Goal: Task Accomplishment & Management: Manage account settings

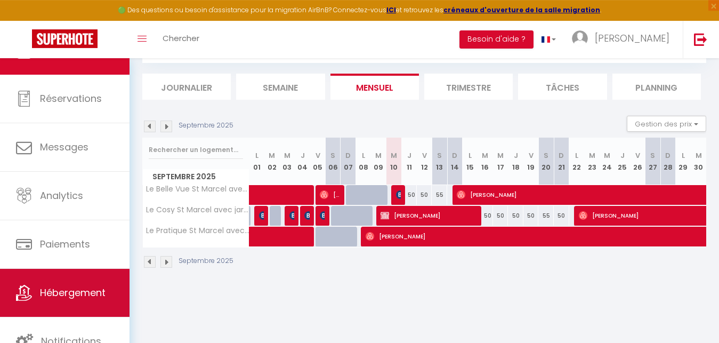
scroll to position [58, 0]
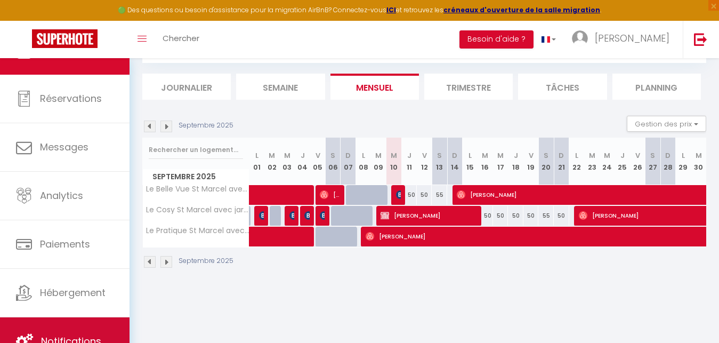
click at [63, 325] on link "Notifications" at bounding box center [65, 341] width 130 height 48
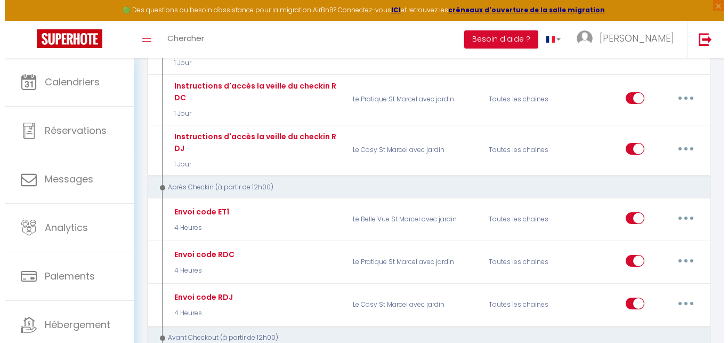
scroll to position [653, 0]
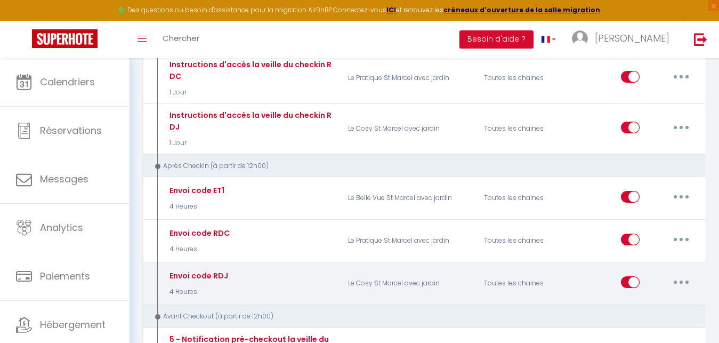
click at [679, 274] on button "button" at bounding box center [682, 282] width 30 height 17
click at [636, 298] on link "Editer" at bounding box center [653, 306] width 79 height 18
type input "Envoi code RDJ"
select select "3"
select select "4 Heures"
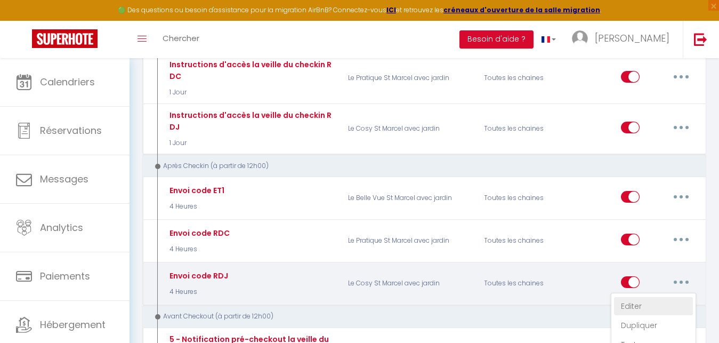
select select "if_deposit_is_paid"
checkbox input "true"
checkbox input "false"
radio input "true"
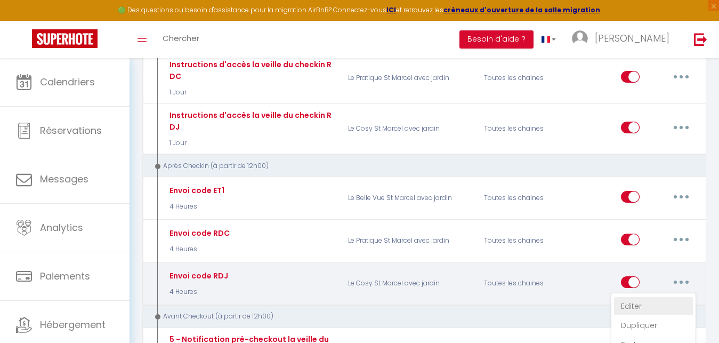
type input "Votre code d'accès pour [RENTAL:NAME]"
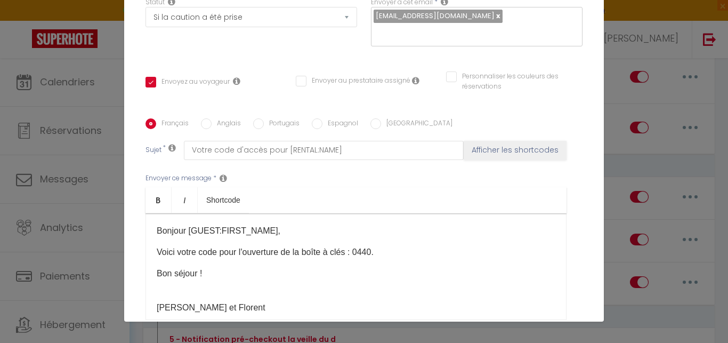
scroll to position [163, 0]
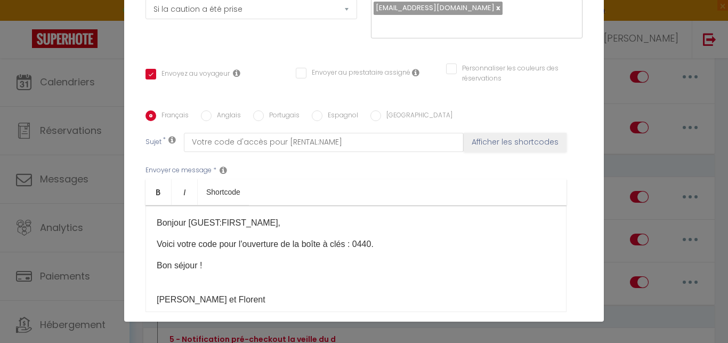
click at [368, 246] on p "Voici votre code pour l'ouverture de la boîte à clés : 0440." at bounding box center [356, 244] width 399 height 13
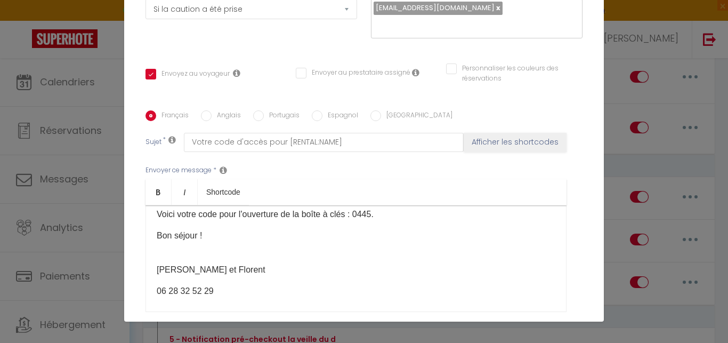
scroll to position [37, 0]
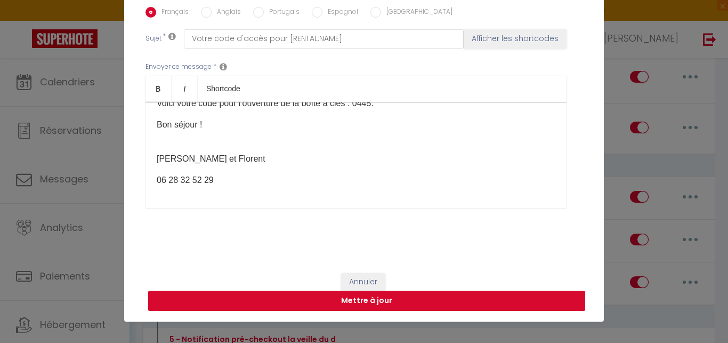
click at [431, 298] on button "Mettre à jour" at bounding box center [366, 301] width 437 height 20
checkbox input "true"
checkbox input "false"
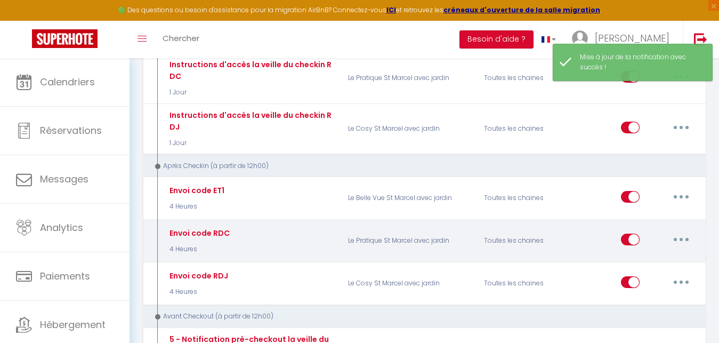
click at [685, 231] on button "button" at bounding box center [682, 239] width 30 height 17
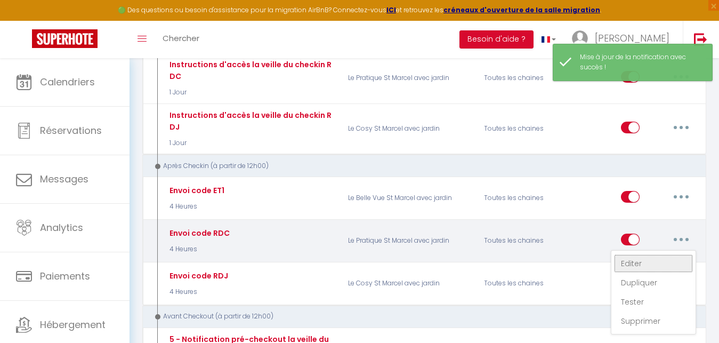
click at [633, 254] on link "Editer" at bounding box center [653, 263] width 79 height 18
type input "Envoi code RDC"
select select "3"
select select "4 Heures"
select select "if_deposit_is_paid"
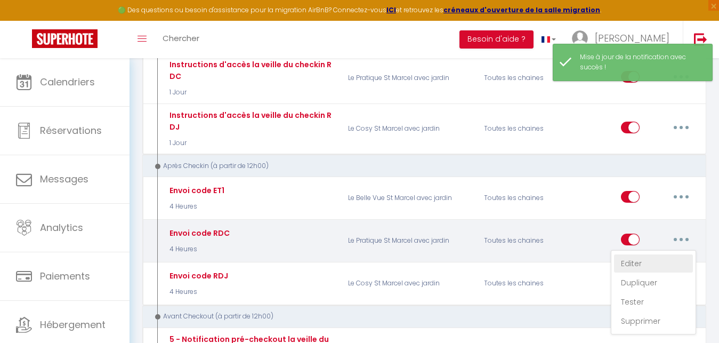
checkbox input "true"
checkbox input "false"
radio input "true"
type input "Votre code d'accès pour [RENTAL:NAME]"
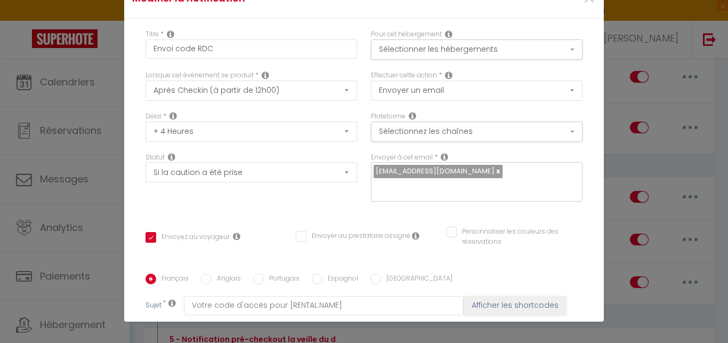
scroll to position [0, 0]
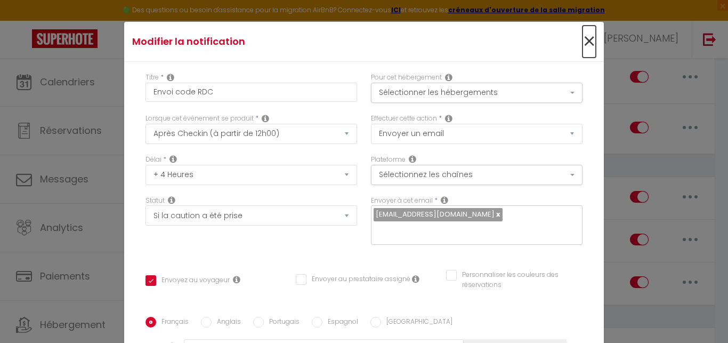
click at [583, 38] on span "×" at bounding box center [589, 42] width 13 height 32
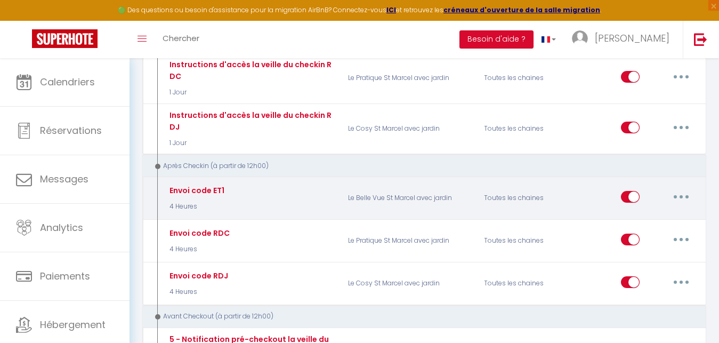
click at [683, 188] on button "button" at bounding box center [682, 196] width 30 height 17
click at [633, 214] on link "Editer" at bounding box center [653, 221] width 79 height 18
type input "Envoi code ET1"
checkbox input "true"
checkbox input "false"
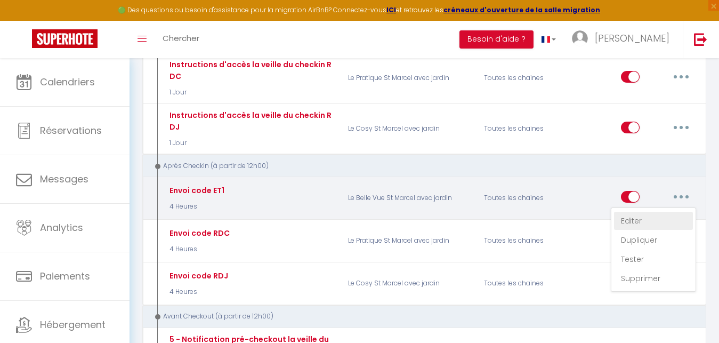
checkbox input "false"
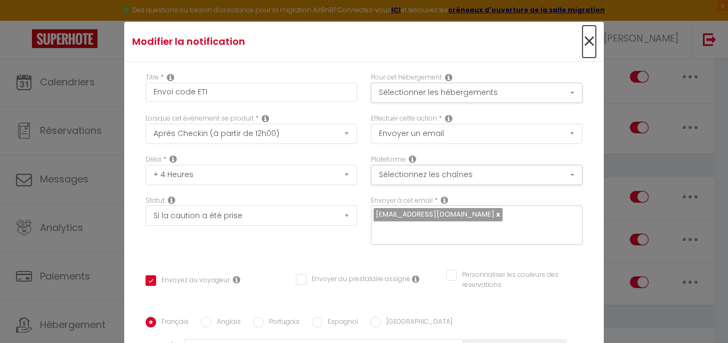
click at [583, 41] on span "×" at bounding box center [589, 42] width 13 height 32
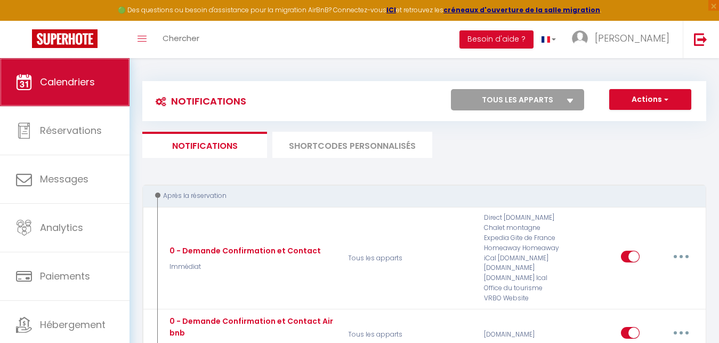
click at [60, 82] on span "Calendriers" at bounding box center [67, 81] width 55 height 13
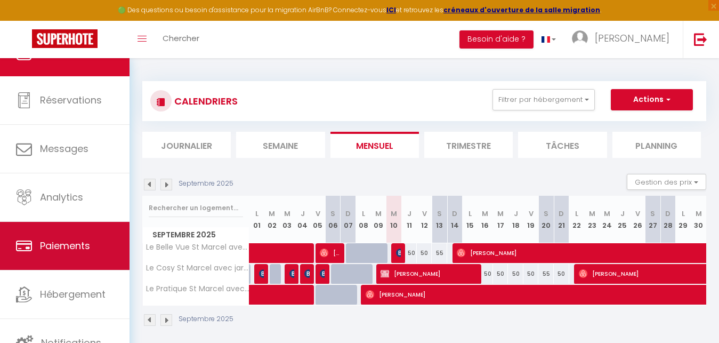
scroll to position [34, 0]
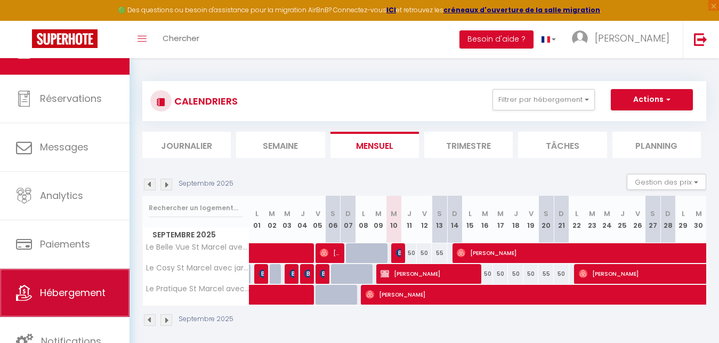
click at [52, 292] on span "Hébergement" at bounding box center [73, 292] width 66 height 13
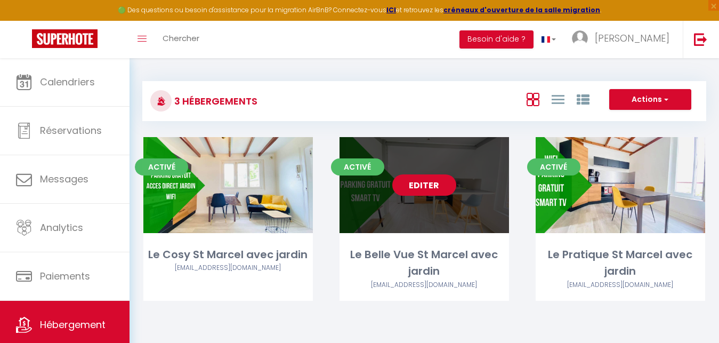
click at [429, 187] on link "Editer" at bounding box center [424, 184] width 64 height 21
select select "3"
select select "2"
select select "1"
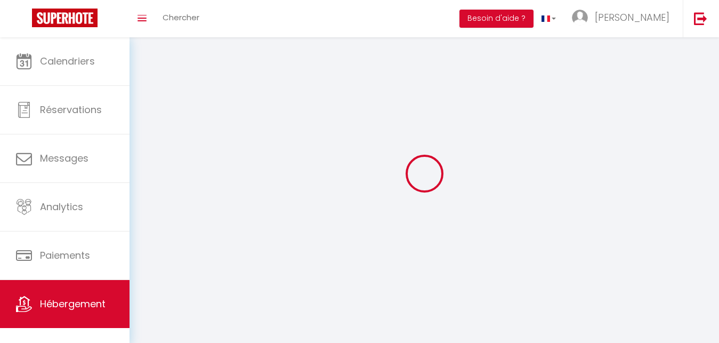
select select
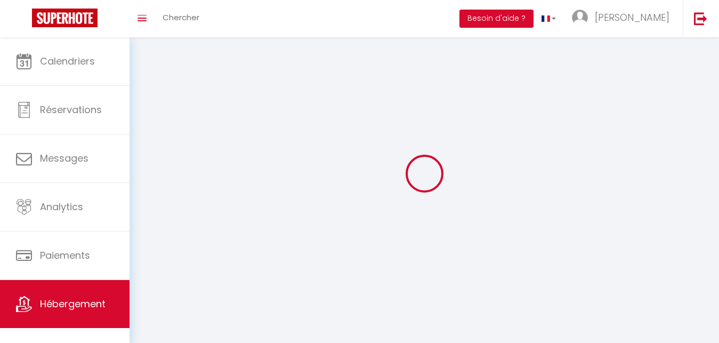
checkbox input "false"
select select
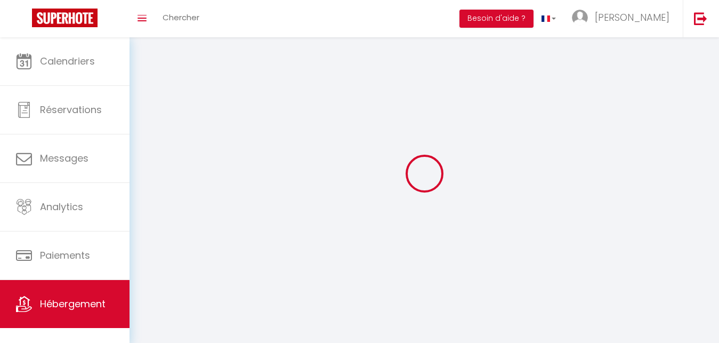
select select
select select "28"
select select
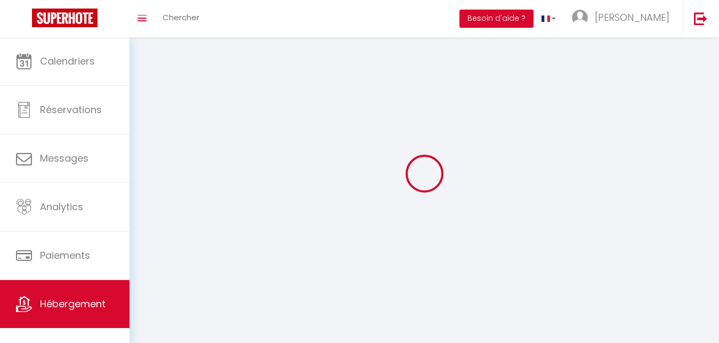
select select
checkbox input "false"
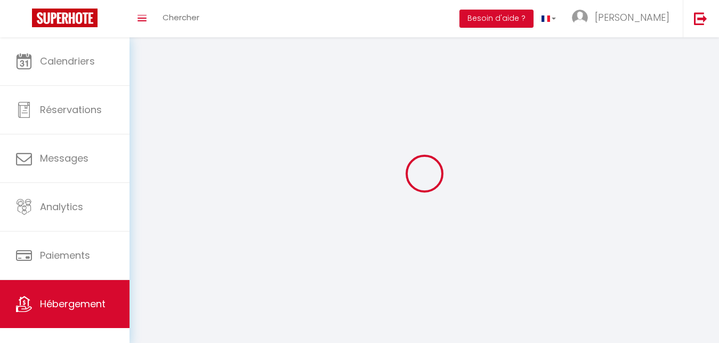
checkbox input "false"
select select
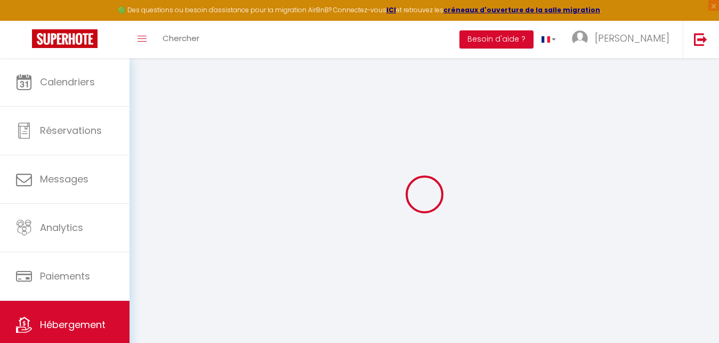
select select
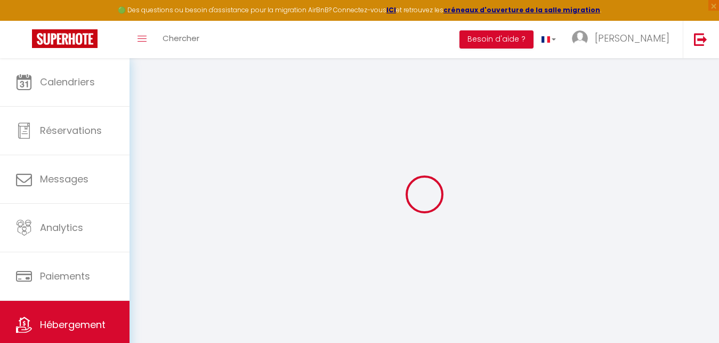
select select
checkbox input "false"
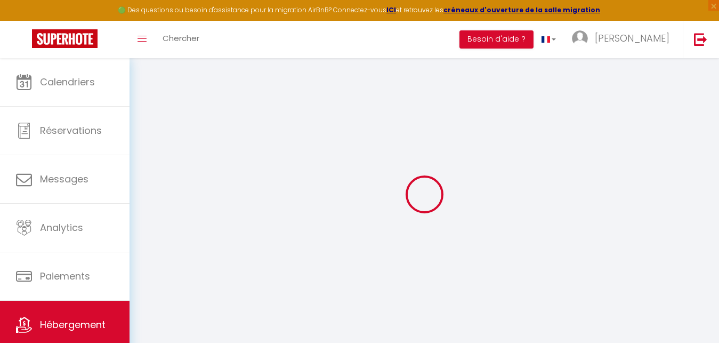
select select
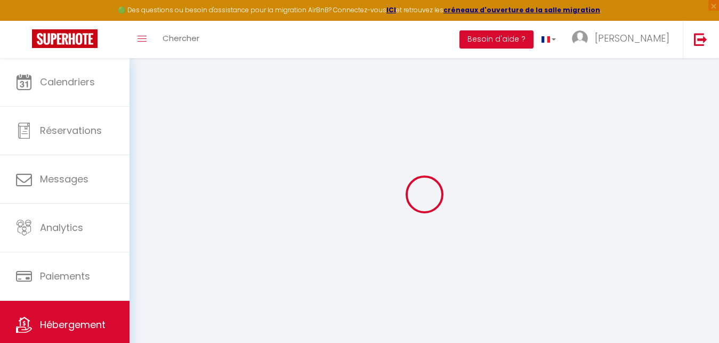
select select
checkbox input "false"
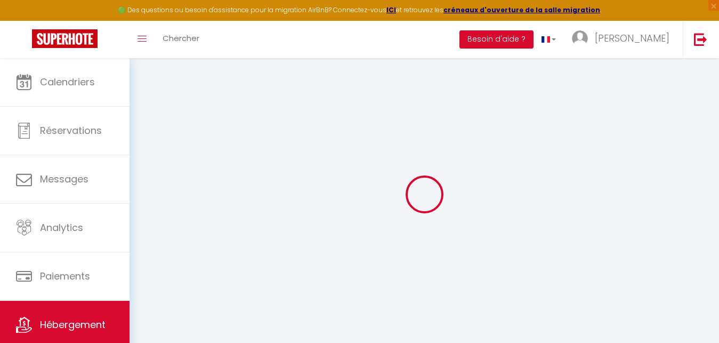
checkbox input "false"
select select
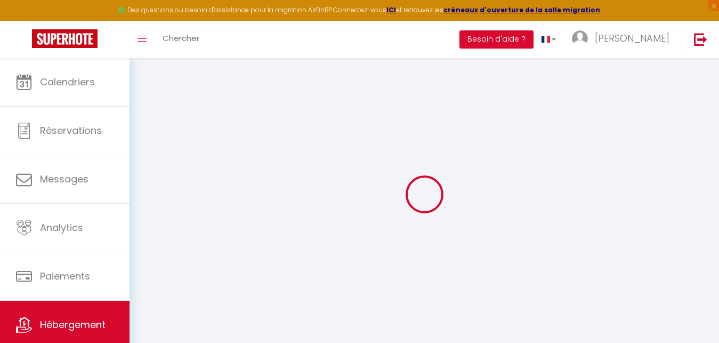
select select
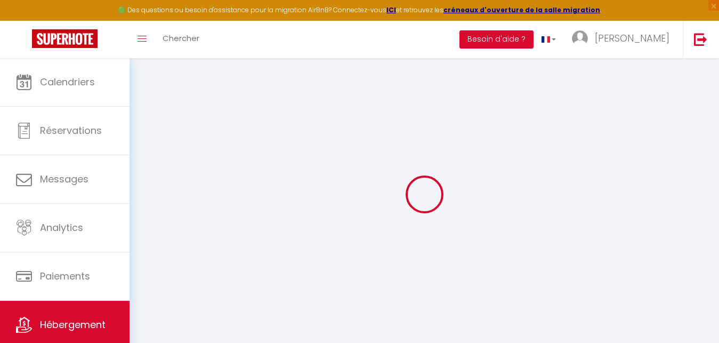
checkbox input "false"
select select
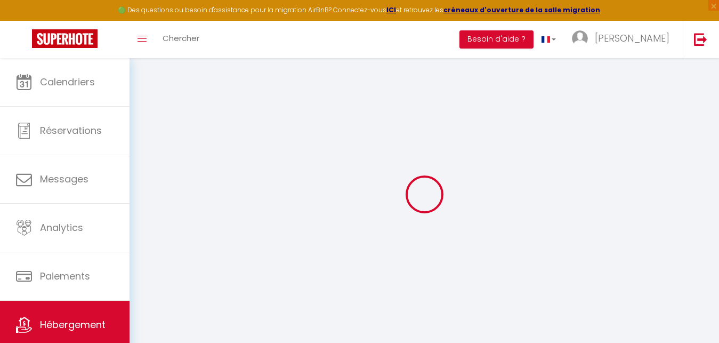
select select
type input "Le Belle Vue St Marcel avec jardin"
type input "[PERSON_NAME]"
type input "Le Roy"
select select "2"
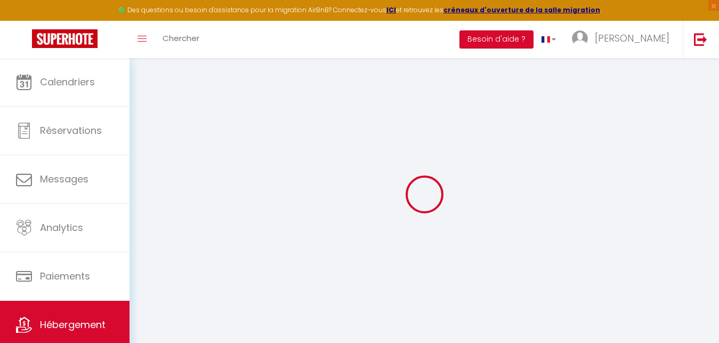
select select "0"
type input "30"
type input "15"
type input "5.5"
type input "1000"
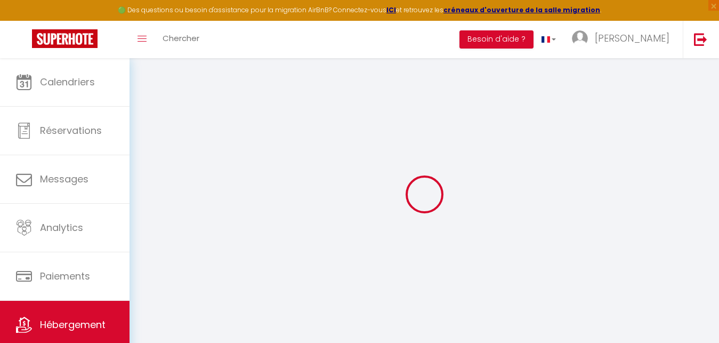
type input "300"
select select
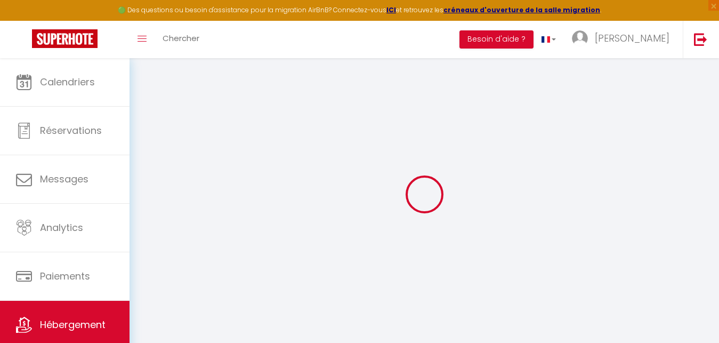
select select
type input "54 Rampe Saint-Marcel"
type input "02000"
type input "Laon"
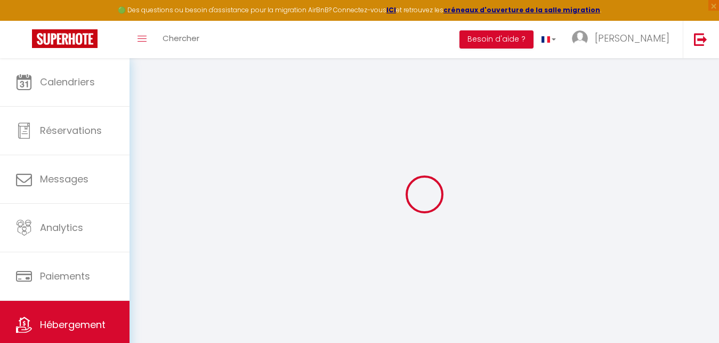
type input "[EMAIL_ADDRESS][DOMAIN_NAME]"
select select "13493"
checkbox input "false"
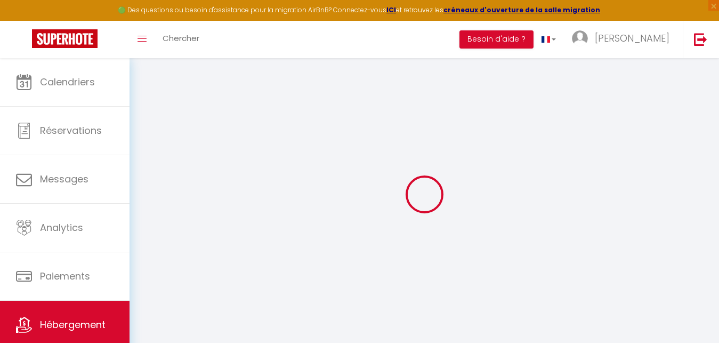
checkbox input "false"
radio input "true"
type input "0"
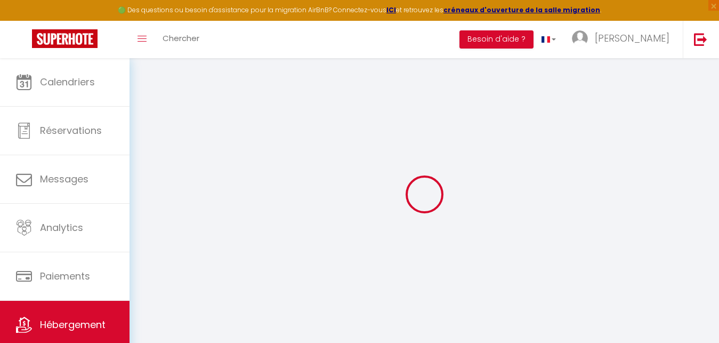
type input "0"
select select
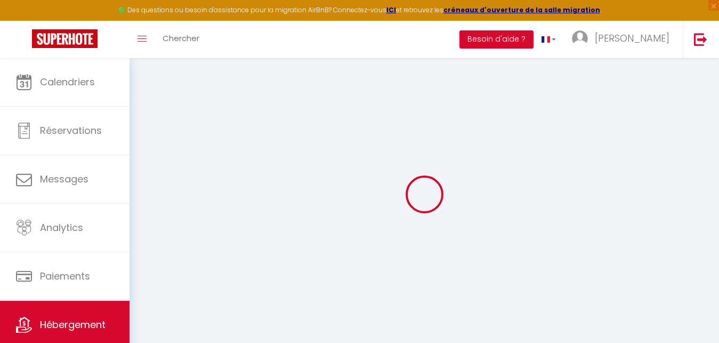
select select
checkbox input "false"
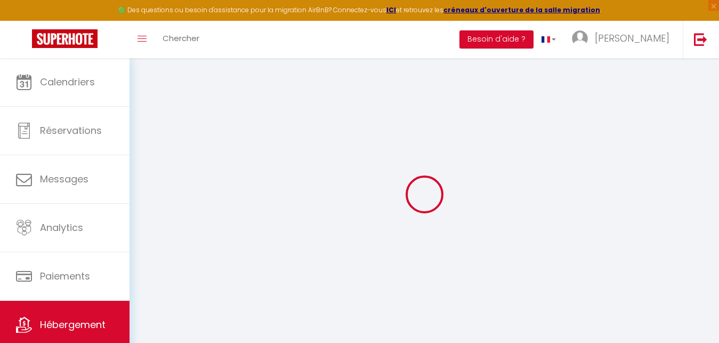
checkbox input "false"
select select "40703"
select select
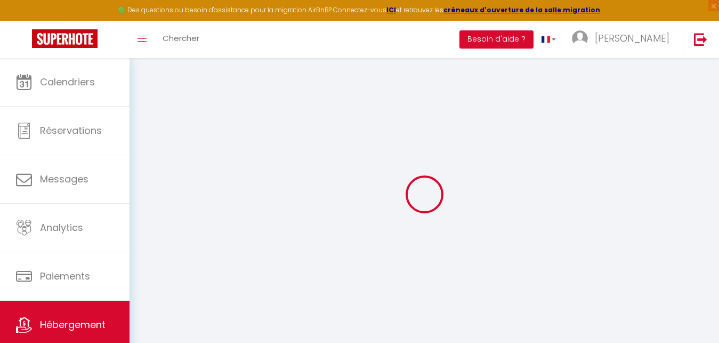
select select
checkbox input "false"
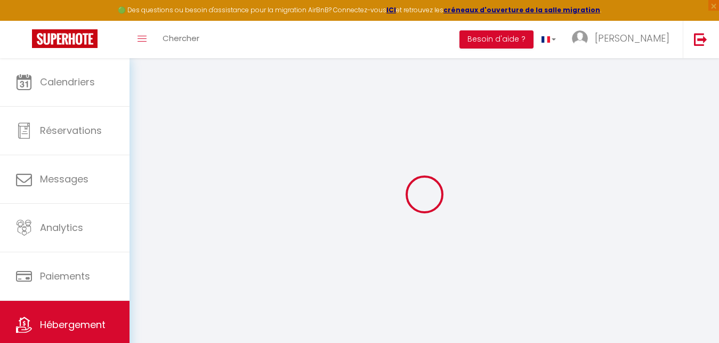
checkbox input "false"
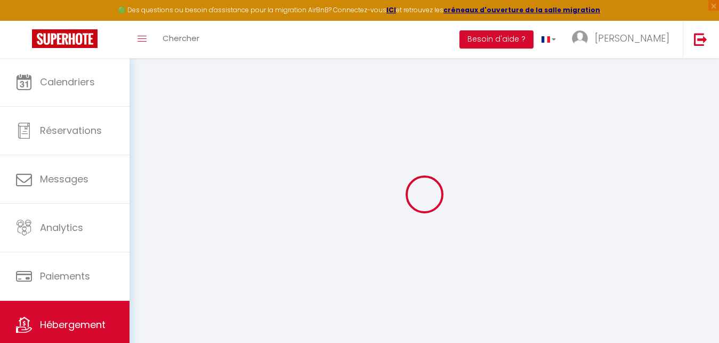
checkbox input "false"
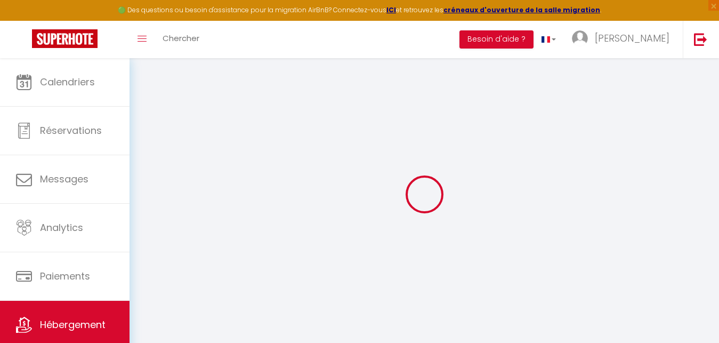
select select "17:00"
select select
select select "10:00"
select select "30"
select select "120"
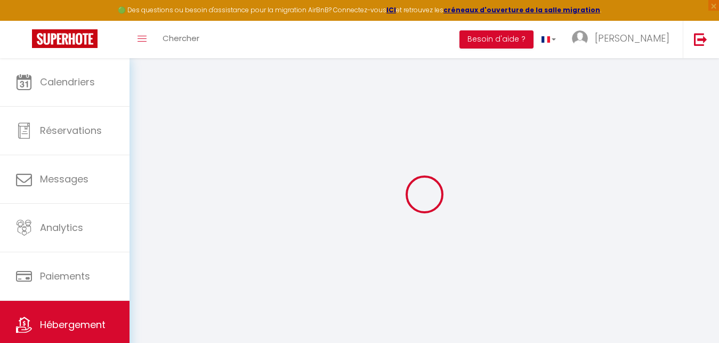
select select "19:00"
select select
checkbox input "false"
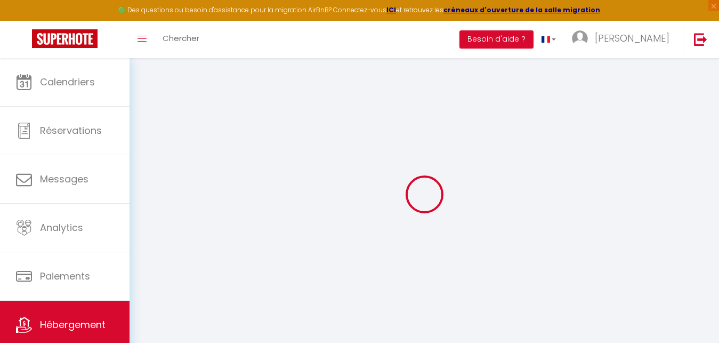
checkbox input "false"
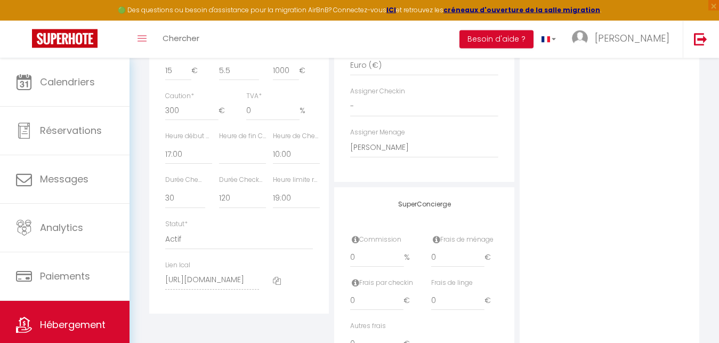
scroll to position [544, 0]
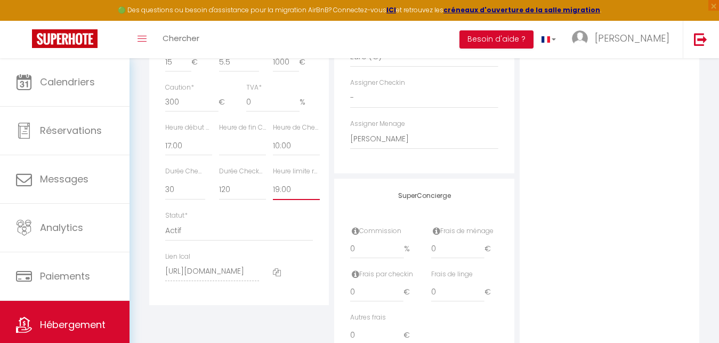
click at [273, 180] on select "Pas de limite 01:00 02:00 03:00 04:00 05:00 06:00 07:00 08:00 09:00 10:00 11:00…" at bounding box center [296, 190] width 47 height 20
select select "20:00"
click option "20:00" at bounding box center [0, 0] width 0 height 0
select select
checkbox input "false"
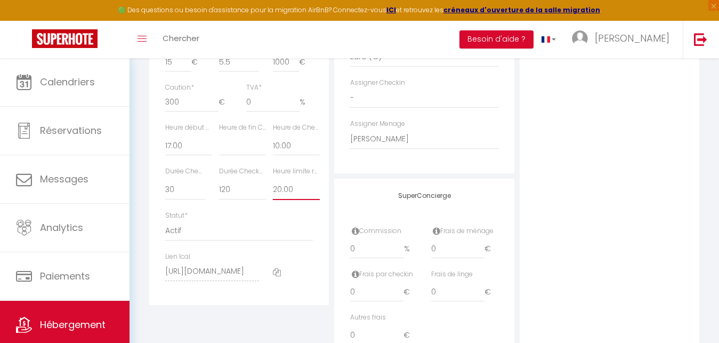
checkbox input "false"
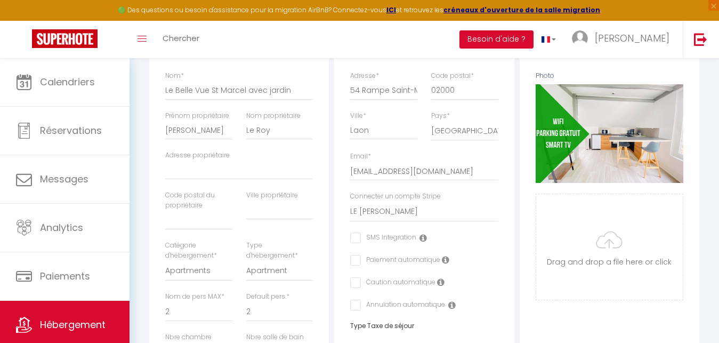
scroll to position [0, 0]
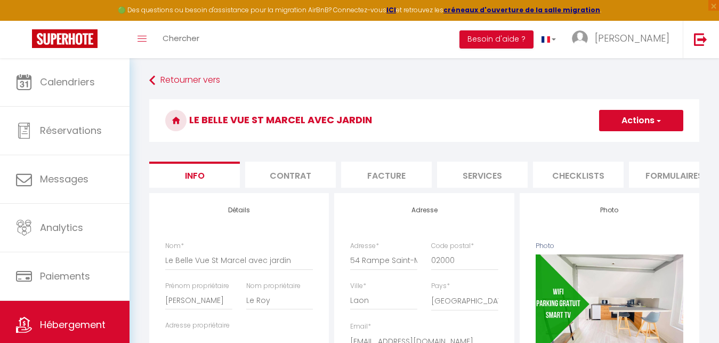
click at [653, 114] on button "Actions" at bounding box center [641, 120] width 84 height 21
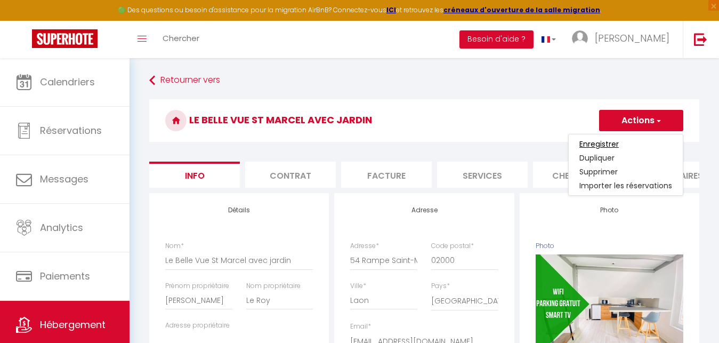
click at [609, 144] on input "Enregistrer" at bounding box center [599, 144] width 39 height 11
